Goal: Information Seeking & Learning: Learn about a topic

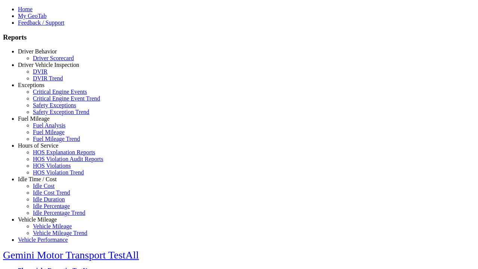
click at [43, 122] on link "Fuel Mileage" at bounding box center [34, 118] width 32 height 6
click at [48, 128] on link "Fuel Analysis" at bounding box center [49, 125] width 33 height 6
select select "**********"
type input "**********"
